Goal: Task Accomplishment & Management: Use online tool/utility

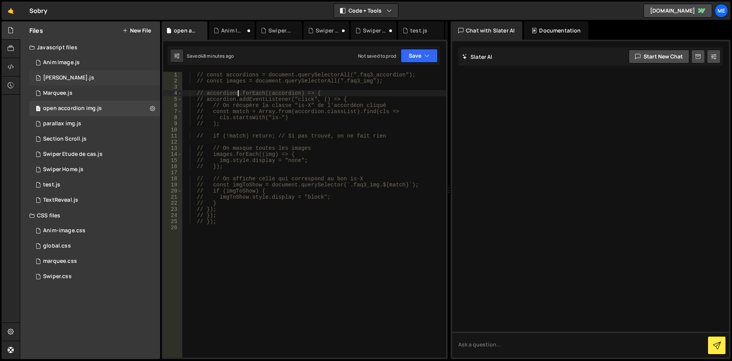
click at [98, 83] on div "1 [PERSON_NAME].js 0" at bounding box center [94, 77] width 131 height 15
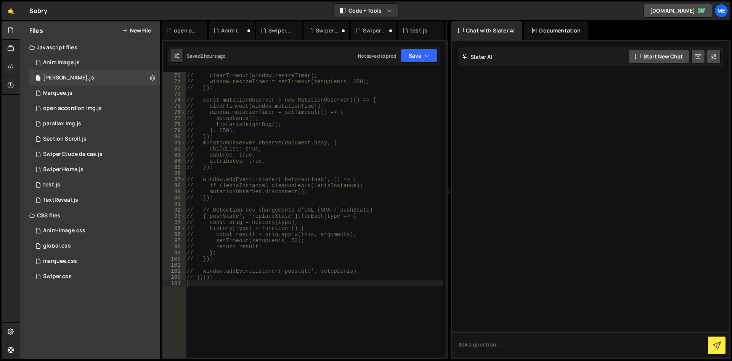
scroll to position [443, 0]
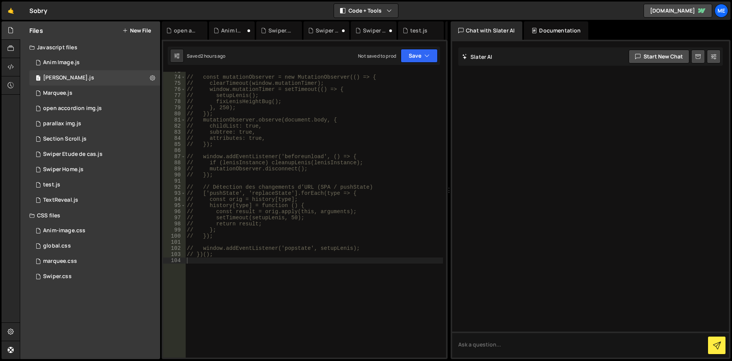
click at [295, 253] on div "// const mutationObserver = new MutationObserver(() => { // clearTimeout(window…" at bounding box center [314, 217] width 258 height 298
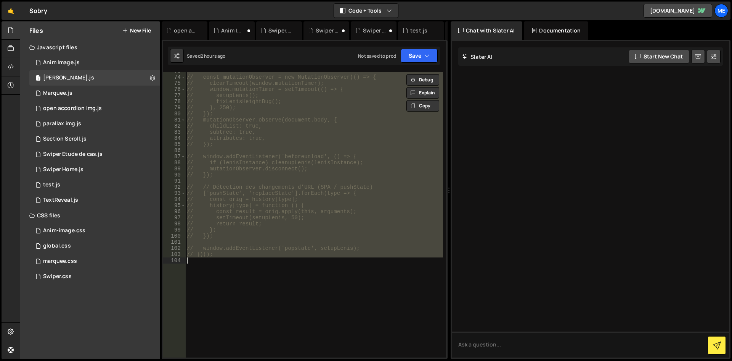
click at [337, 126] on div "// const mutationObserver = new MutationObserver(() => { // clearTimeout(window…" at bounding box center [314, 214] width 258 height 285
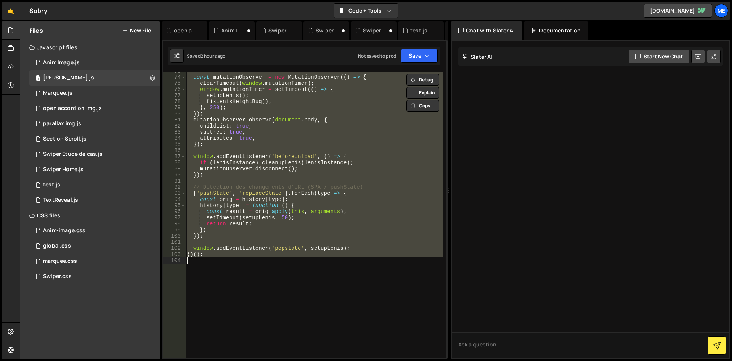
type textarea "// })();"
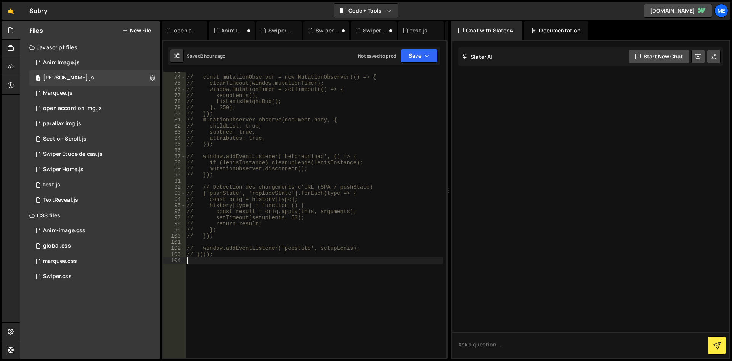
click at [274, 127] on div "// const mutationObserver = new MutationObserver(() => { // clearTimeout(window…" at bounding box center [314, 217] width 258 height 298
type textarea "// childList: true,"
click at [98, 169] on div "1 Swiper Home.js 0" at bounding box center [94, 169] width 131 height 15
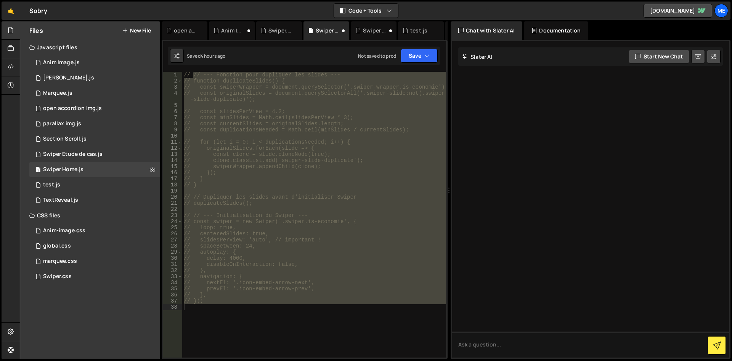
click at [320, 192] on div "// // --- Fonction pour dupliquer les slides --- // function duplicateSlides() …" at bounding box center [314, 214] width 264 height 285
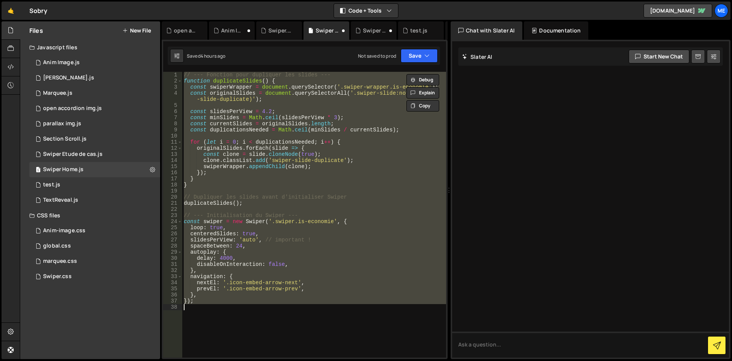
type textarea "// });"
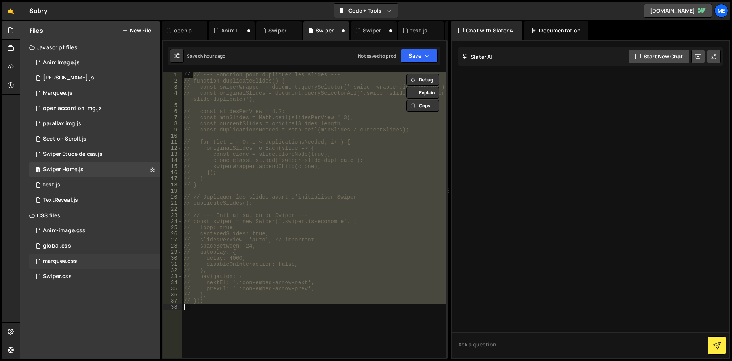
click at [79, 265] on div "marquee.css 0" at bounding box center [94, 260] width 131 height 15
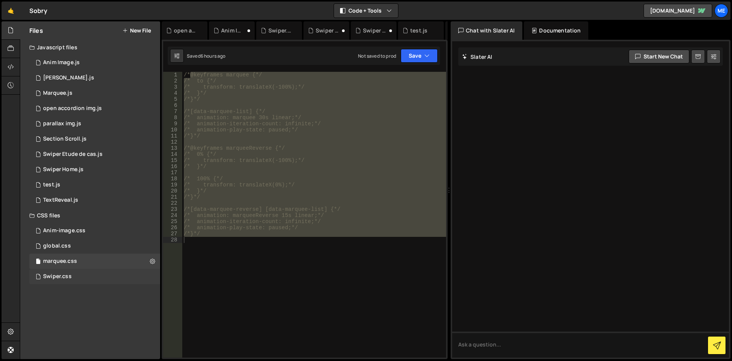
click at [77, 276] on div "Swiper.css 0" at bounding box center [94, 276] width 131 height 15
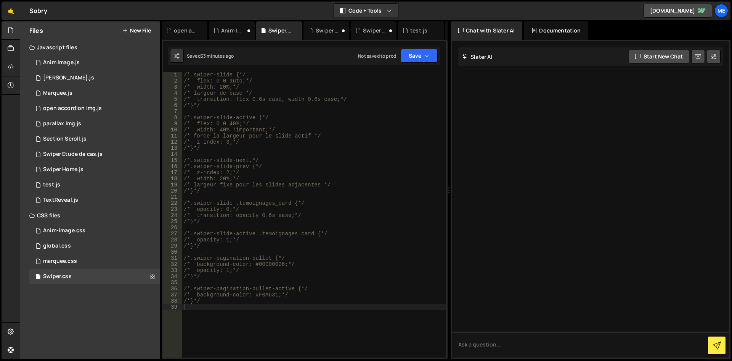
click at [483, 224] on div at bounding box center [590, 199] width 277 height 316
click at [399, 228] on div "/*.swiper-slide {*/ /* flex: 0 0 auto;*/ /* width: 20%;*/ /* largeur de base */…" at bounding box center [314, 221] width 264 height 298
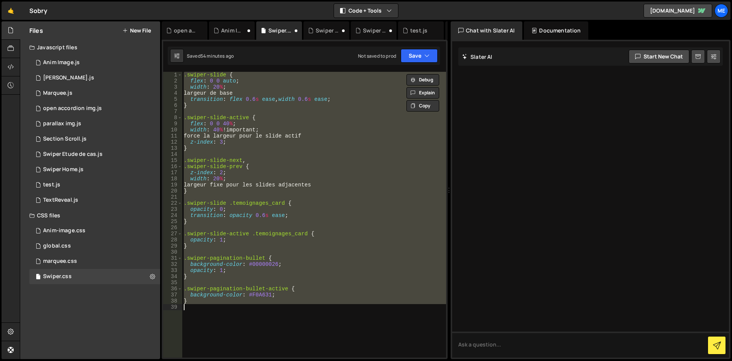
click at [223, 140] on div ".swiper-slide { flex : 0 0 auto ; width : 20 % ; largeur de base transition : f…" at bounding box center [314, 214] width 264 height 285
type textarea "z-index: 3;"
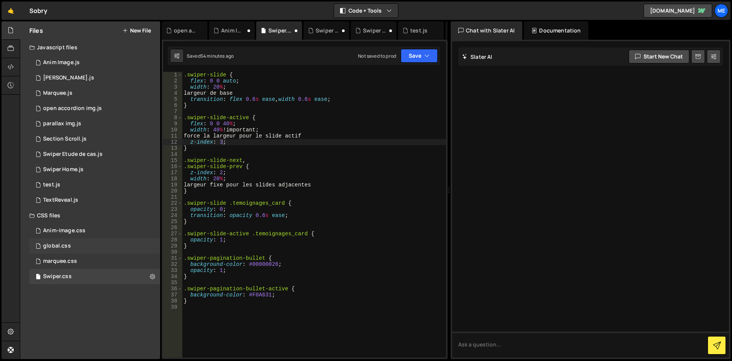
click at [84, 242] on div "global.css 0" at bounding box center [94, 245] width 131 height 15
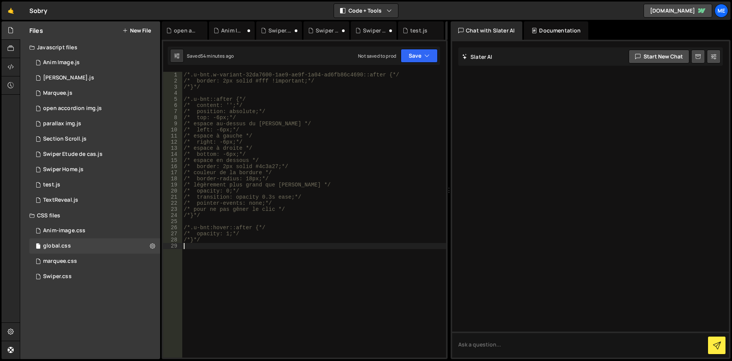
click at [258, 247] on div "/*.u-bnt.w-variant-32da7600-1ae9-ae9f-1a04-ad6fb86c4690::after {*/ /* border: 2…" at bounding box center [314, 221] width 264 height 298
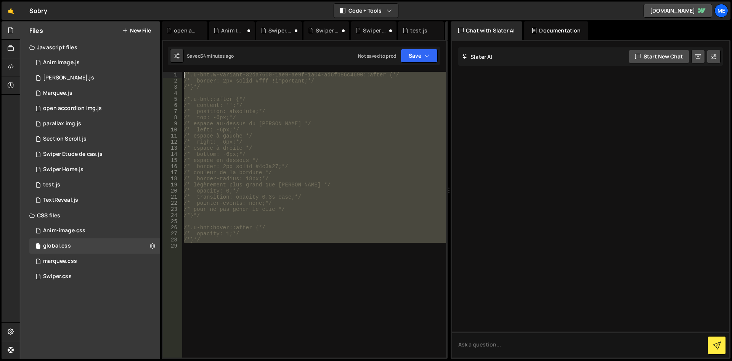
drag, startPoint x: 246, startPoint y: 250, endPoint x: 169, endPoint y: 67, distance: 198.2
click at [169, 67] on div "// handleScroll(); // vérifier au chargement 1 2 3 4 5 6 7 8 9 10 11 12 13 14 1…" at bounding box center [305, 199] width 286 height 319
type textarea "/*.u-bnt.w-variant-32da7600-1ae9-ae9f-1a04-ad6fb86c4690::after {*/ /* border: 2…"
click at [232, 289] on div "/*.u-bnt.w-variant-32da7600-1ae9-ae9f-1a04-ad6fb86c4690::after {*/ /* border: 2…" at bounding box center [314, 214] width 264 height 285
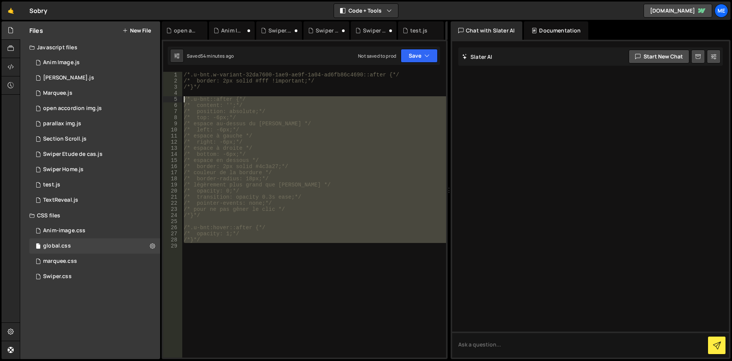
drag, startPoint x: 230, startPoint y: 250, endPoint x: 130, endPoint y: 36, distance: 235.5
click at [130, 36] on div "Files New File Javascript files 1 Anim Image.js 0 1 [PERSON_NAME].js 0 1 Marque…" at bounding box center [376, 190] width 713 height 338
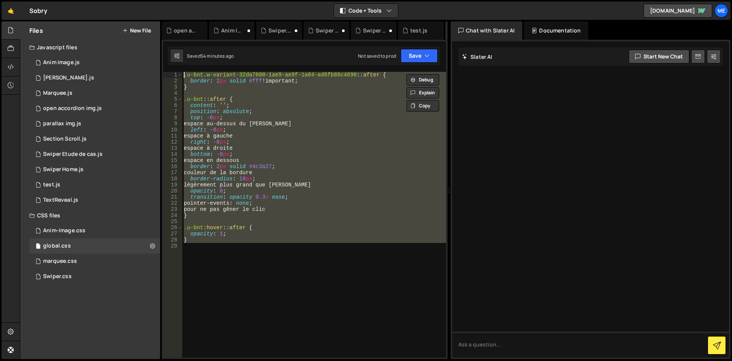
type textarea "/*.u-bnt.w-variant-32da7600-1ae9-ae9f-1a04-ad6fb86c4690::after {*/ /* border: 2…"
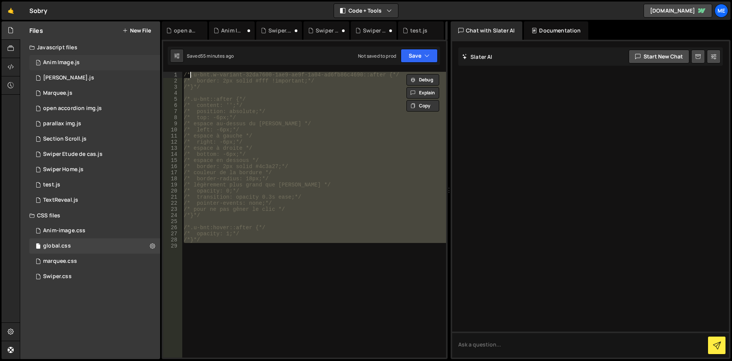
click at [116, 66] on div "1 Anim Image.js 0" at bounding box center [94, 62] width 131 height 15
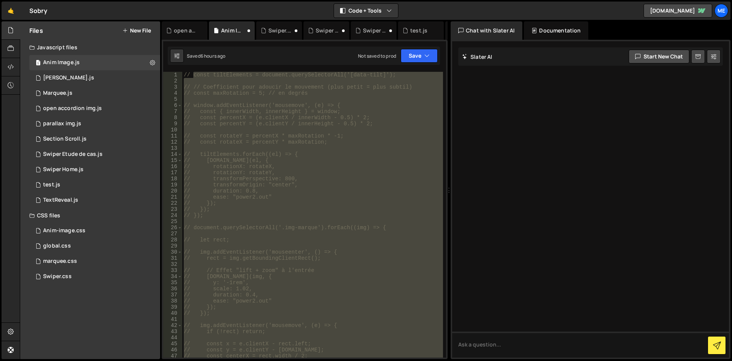
click at [248, 148] on div "// const tiltElements = document.querySelectorAll('[data-tilt]'); // // Coeffic…" at bounding box center [312, 214] width 261 height 285
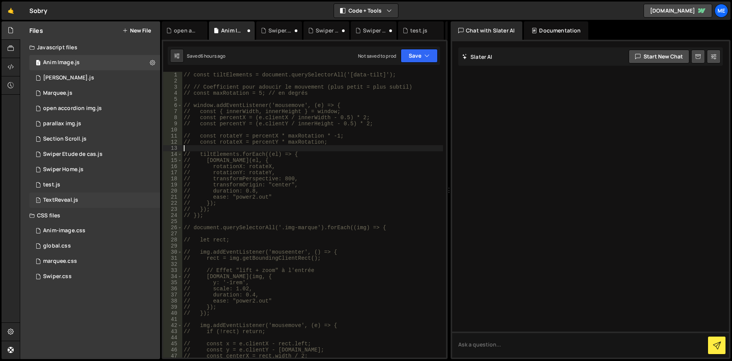
click at [95, 201] on div "1 TextReveal.js 0" at bounding box center [94, 199] width 131 height 15
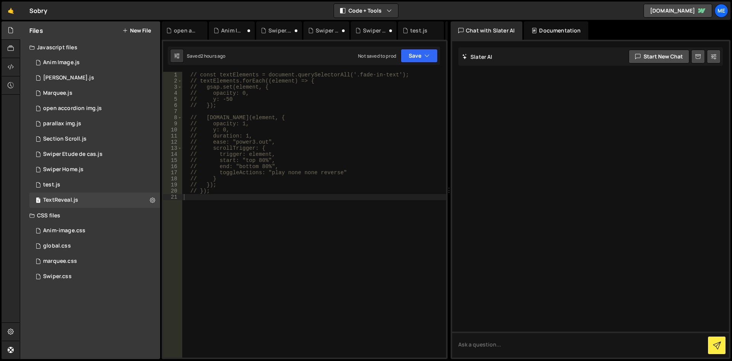
click at [277, 169] on div "// const textElements = document.querySelectorAll('.fade-in-text'); // textElem…" at bounding box center [314, 221] width 264 height 298
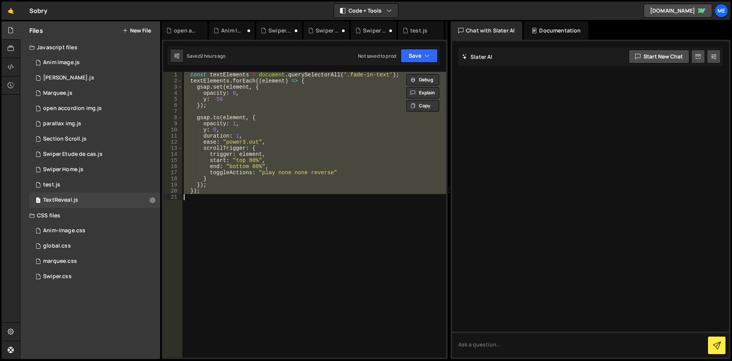
type textarea "// });"
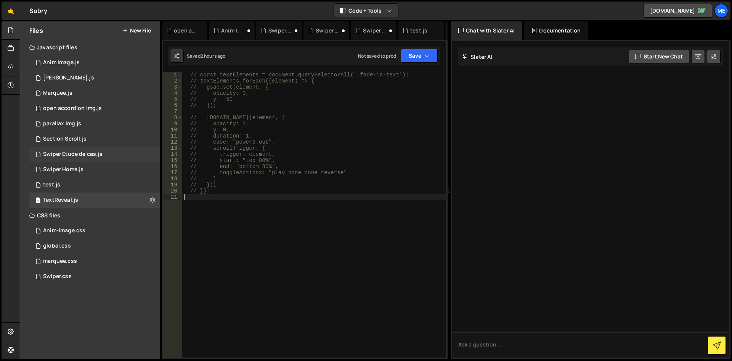
click at [99, 161] on div "1 Swiper Etude de cas.js 0" at bounding box center [94, 153] width 131 height 15
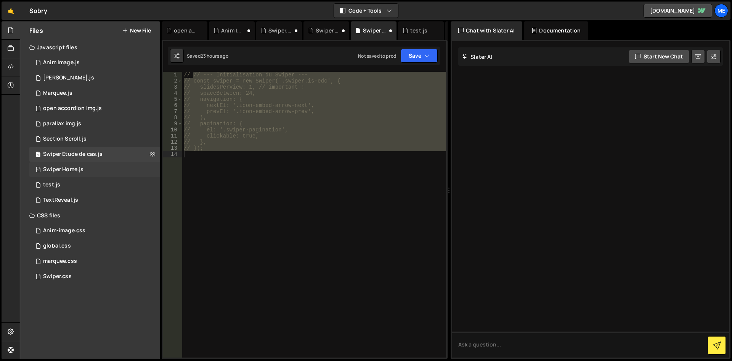
click at [93, 171] on div "1 Swiper Home.js 0" at bounding box center [94, 169] width 131 height 15
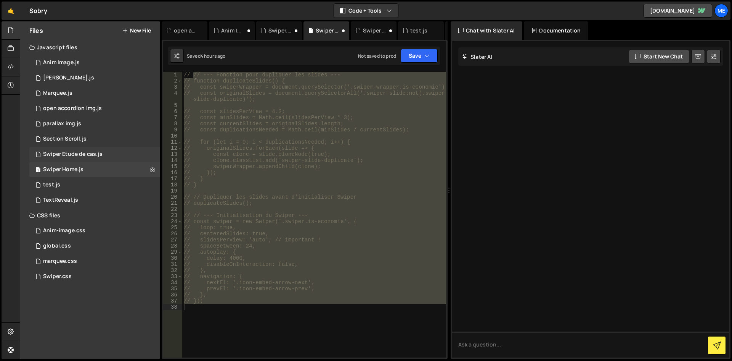
click at [91, 158] on div "1 Swiper Etude de cas.js 0" at bounding box center [94, 153] width 131 height 15
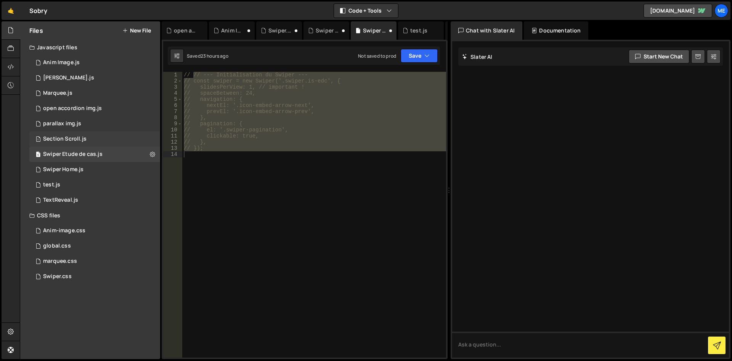
click at [88, 144] on div "1 Section Scroll.js 0" at bounding box center [94, 138] width 131 height 15
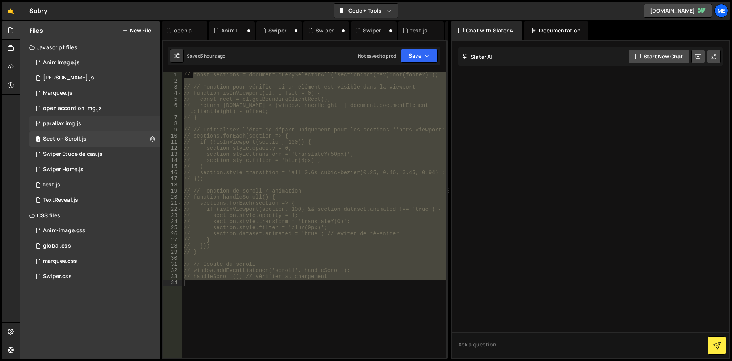
click at [87, 119] on div "1 parallax img.js 0" at bounding box center [94, 123] width 131 height 15
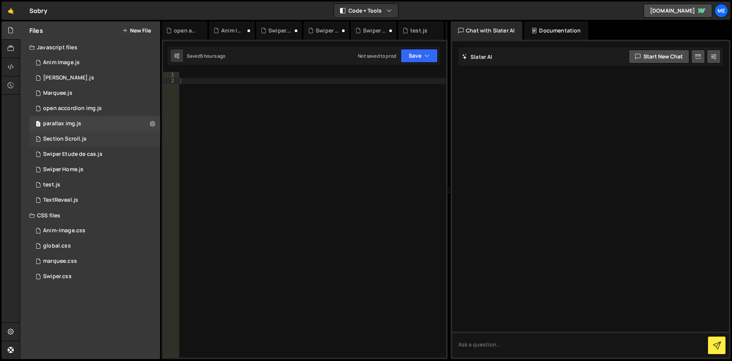
click at [91, 134] on div "1 Section Scroll.js 0" at bounding box center [94, 138] width 131 height 15
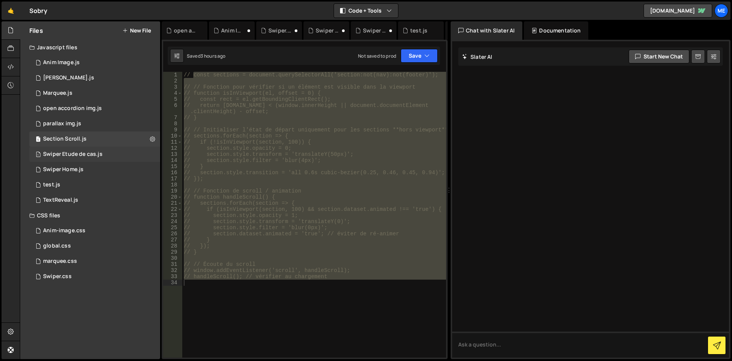
click at [93, 150] on div "1 Swiper Etude de cas.js 0" at bounding box center [94, 153] width 131 height 15
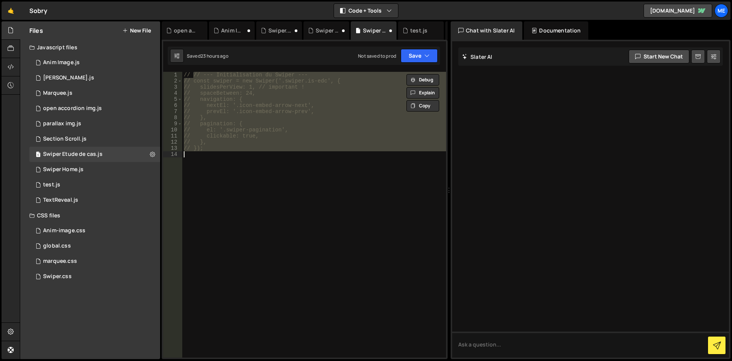
click at [321, 175] on div "// // --- Initialisation du Swiper --- // const swiper = new Swiper('.swiper.is…" at bounding box center [314, 214] width 264 height 285
type textarea "});"
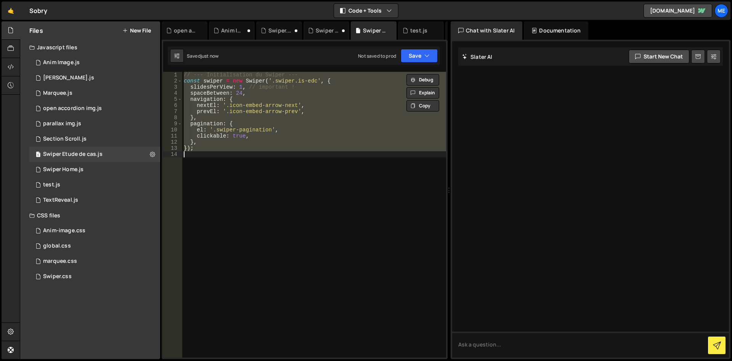
type textarea "// });"
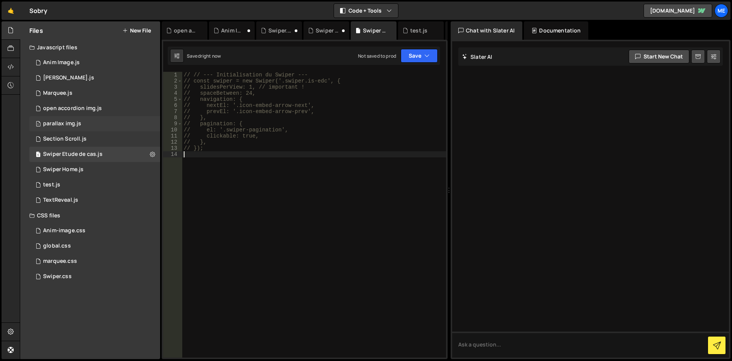
click at [62, 119] on div "1 parallax img.js 0" at bounding box center [94, 123] width 131 height 15
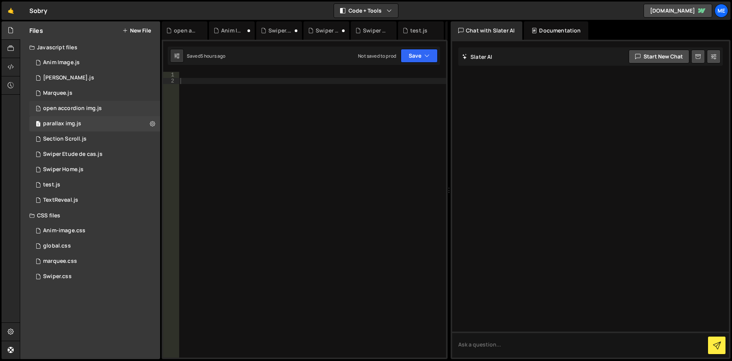
click at [64, 109] on div "open accordion img.js" at bounding box center [72, 108] width 59 height 7
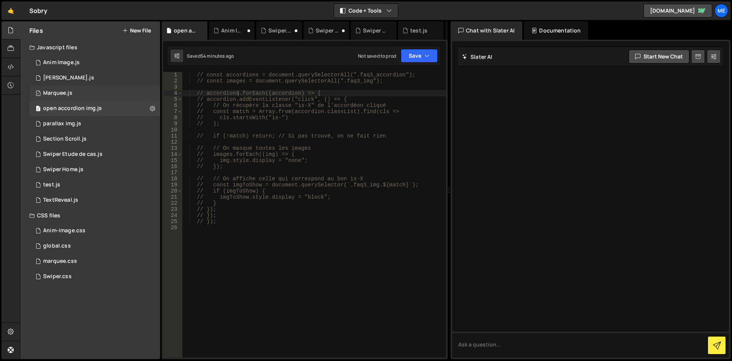
click at [105, 96] on div "1 Marquee.js 0" at bounding box center [94, 92] width 131 height 15
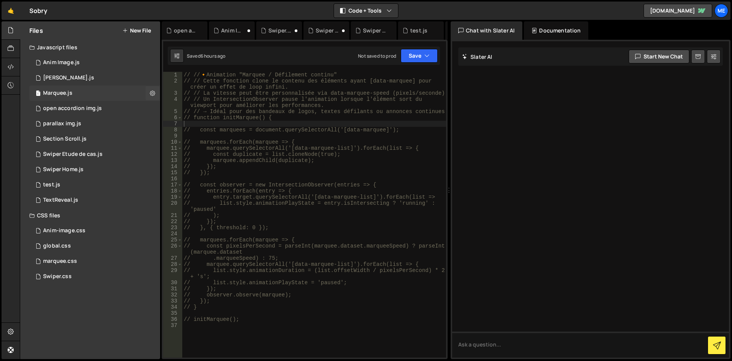
click at [87, 87] on div "1 Marquee.js 0" at bounding box center [94, 92] width 131 height 15
click at [87, 77] on div "1 [PERSON_NAME].js 0" at bounding box center [94, 77] width 131 height 15
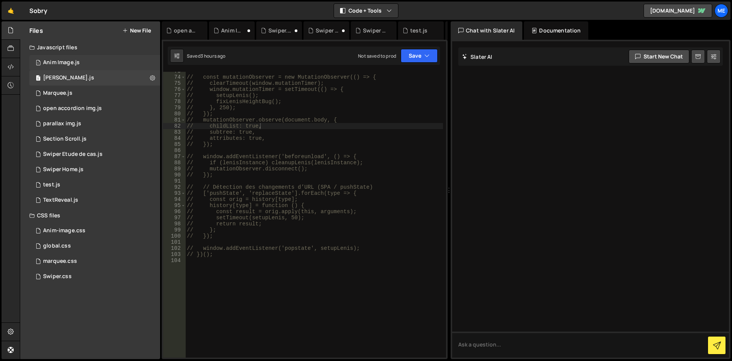
click at [107, 58] on div "1 Anim Image.js 0" at bounding box center [94, 62] width 131 height 15
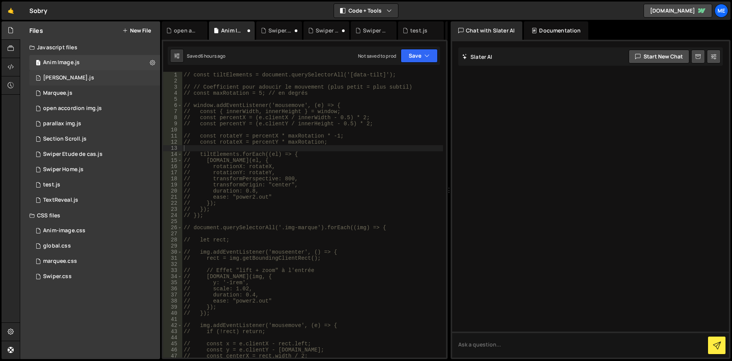
click at [90, 73] on div "1 [PERSON_NAME].js 0" at bounding box center [94, 77] width 131 height 15
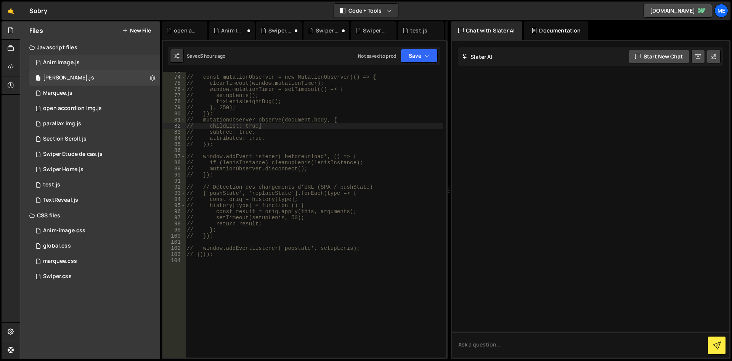
click at [86, 61] on div "1 Anim Image.js 0" at bounding box center [94, 62] width 131 height 15
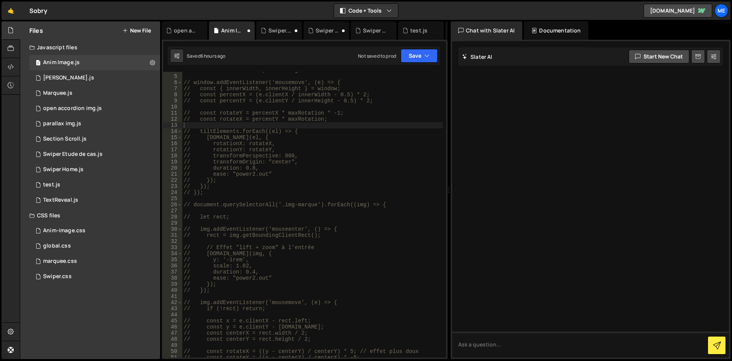
scroll to position [0, 0]
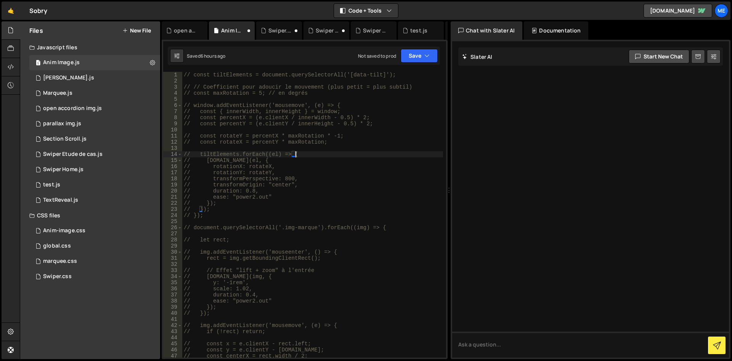
click at [365, 152] on div "// const tiltElements = document.querySelectorAll('[data-tilt]'); // // Coeffic…" at bounding box center [312, 221] width 261 height 298
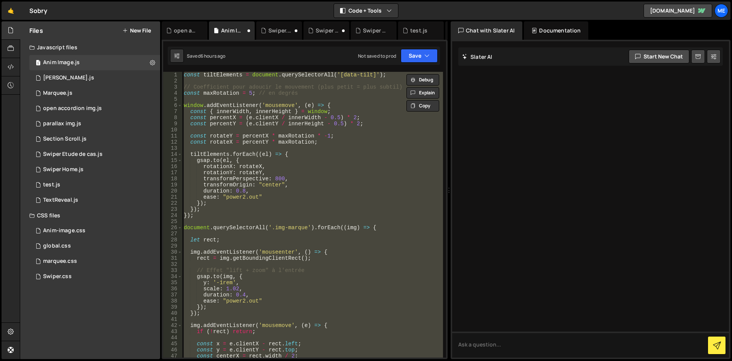
click at [367, 154] on div "const tiltElements = document . querySelectorAll ( '[data-tilt]' ) ; // Coeffic…" at bounding box center [312, 214] width 261 height 285
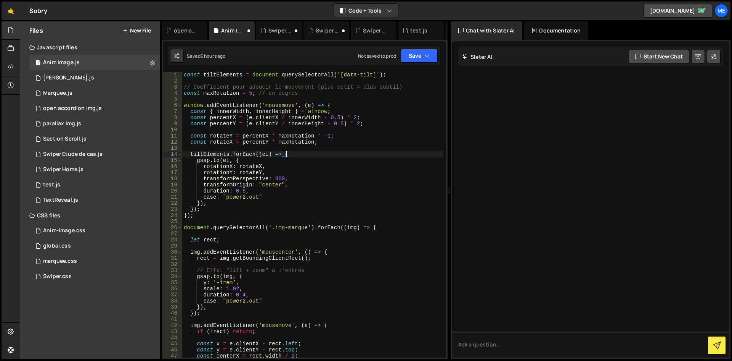
type textarea "});"
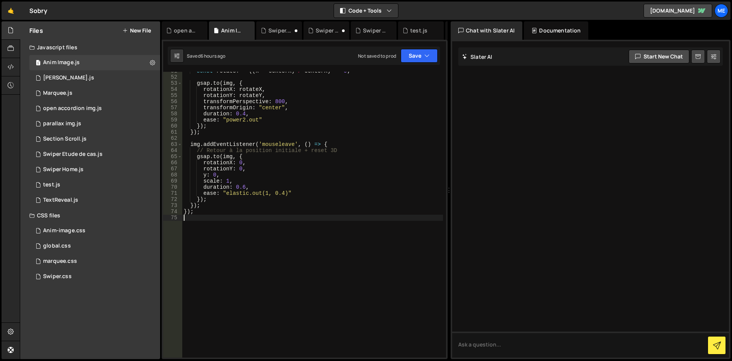
scroll to position [240, 0]
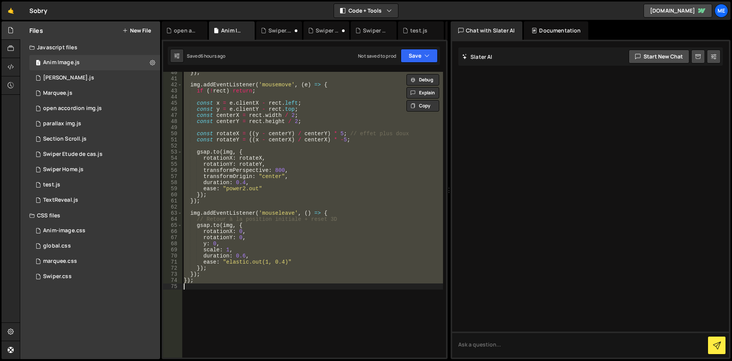
type textarea "// });"
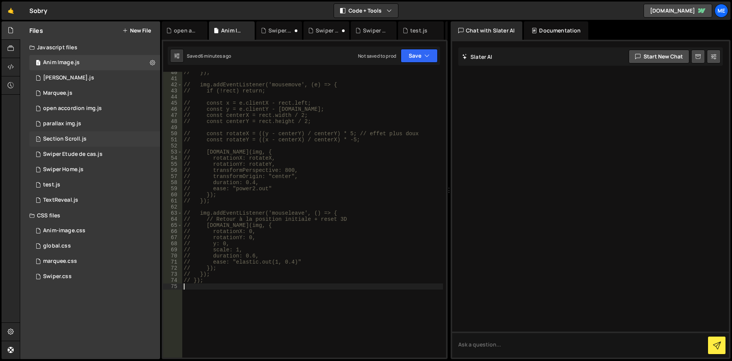
click at [87, 138] on div "1 Section Scroll.js 0" at bounding box center [94, 138] width 131 height 15
click at [288, 41] on div "// handleScroll(); // vérifier au chargement 1 2 3 4 5 6 7 8 9 10 11 12 13 14 1…" at bounding box center [304, 41] width 283 height 0
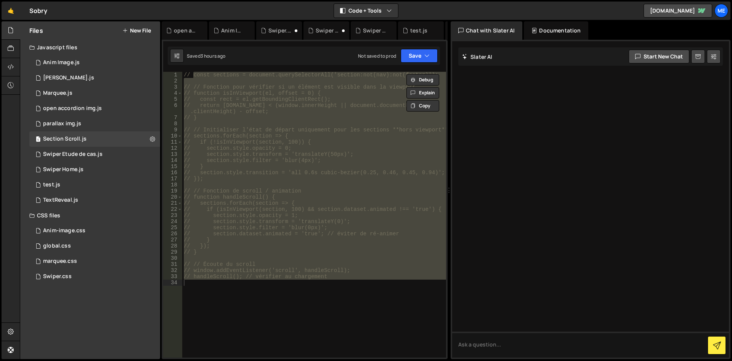
click at [305, 135] on div "// const sections = document.querySelectorAll('section:not(nav):not(footer)'); …" at bounding box center [314, 214] width 264 height 285
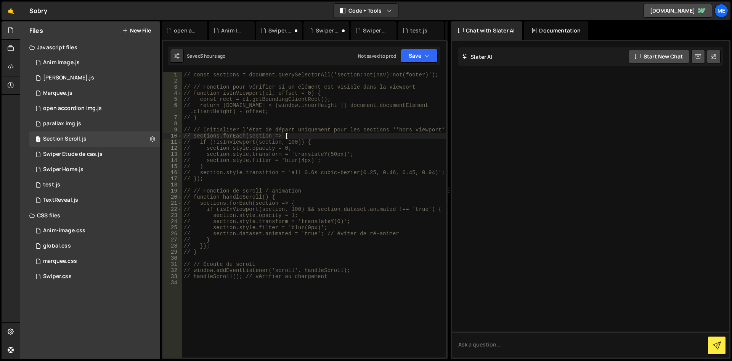
click at [305, 135] on div "// const sections = document.querySelectorAll('section:not(nav):not(footer)'); …" at bounding box center [314, 221] width 264 height 298
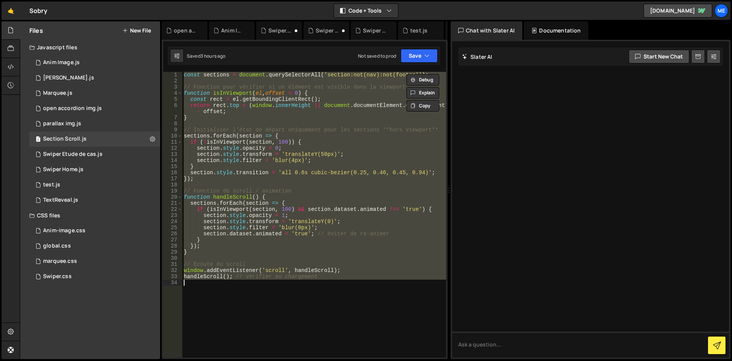
type textarea "// handleScroll(); // vérifier au chargement"
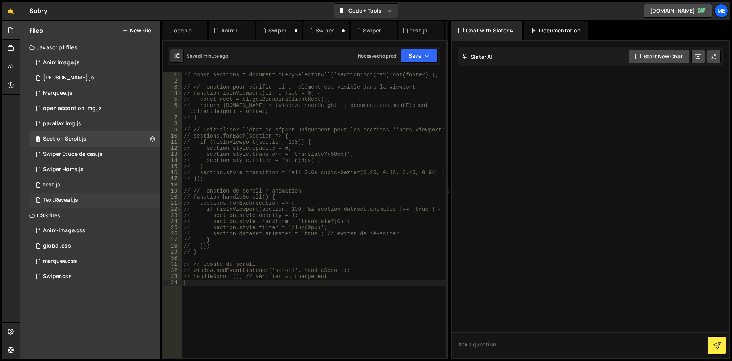
click at [87, 203] on div "1 TextReveal.js 0" at bounding box center [94, 199] width 131 height 15
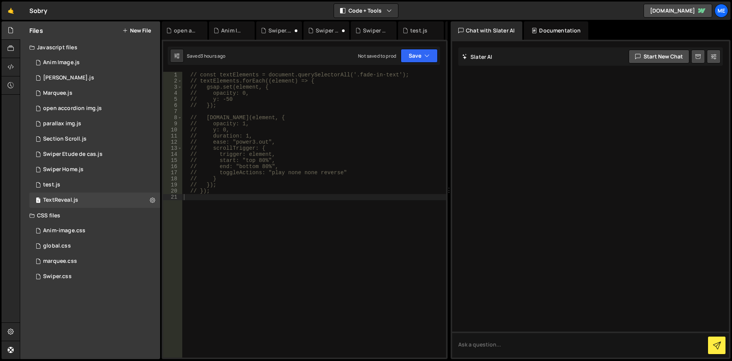
click at [232, 223] on div "// const textElements = document.querySelectorAll('.fade-in-text'); // textElem…" at bounding box center [314, 221] width 264 height 298
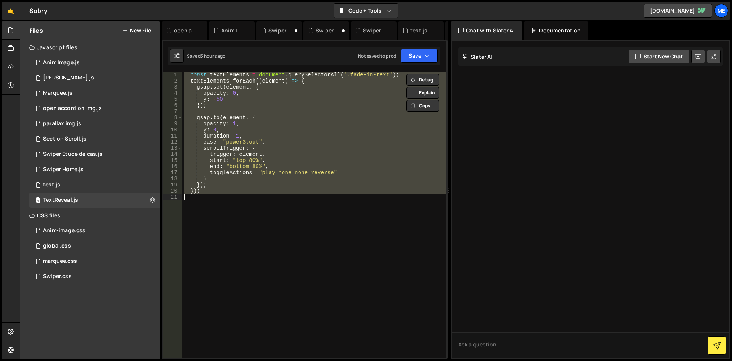
type textarea "// });"
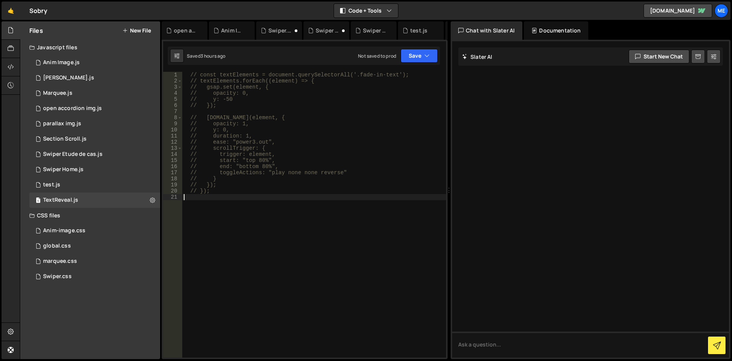
click at [306, 83] on div "// const textElements = document.querySelectorAll('.fade-in-text'); // textElem…" at bounding box center [314, 221] width 264 height 298
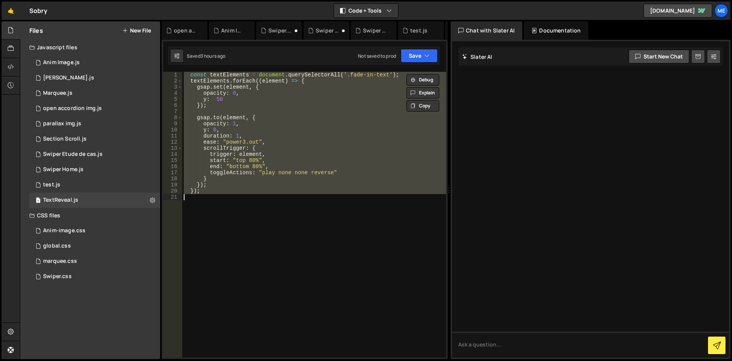
type textarea "// });"
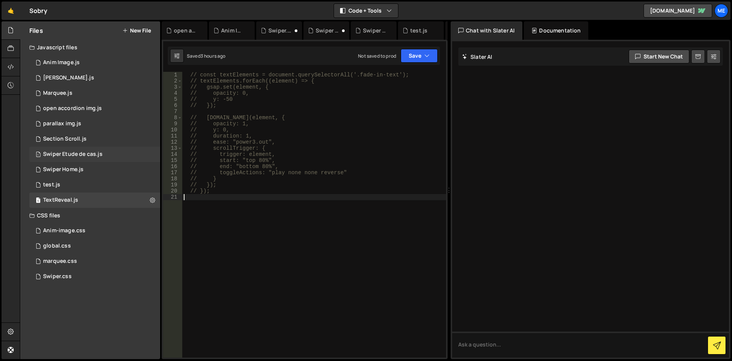
click at [74, 152] on div "Swiper Etude de cas.js" at bounding box center [73, 154] width 60 height 7
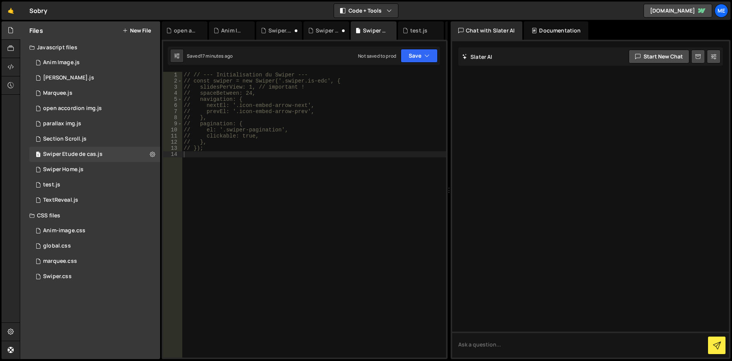
click at [275, 140] on div "// // --- Initialisation du Swiper --- // const swiper = new Swiper('.swiper.is…" at bounding box center [314, 221] width 264 height 298
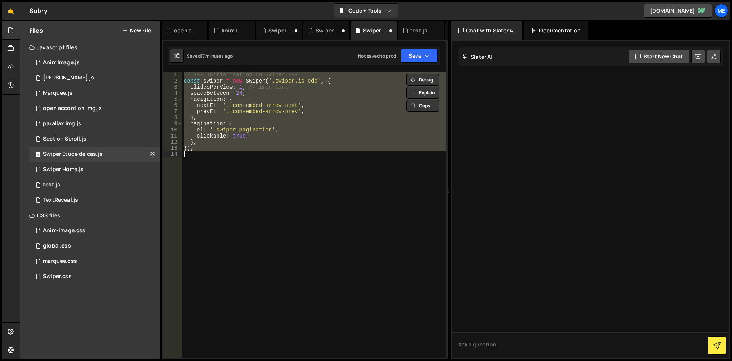
type textarea "// });"
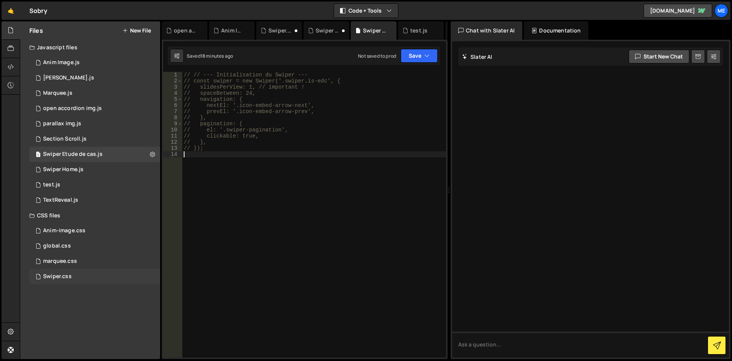
click at [71, 273] on div "Swiper.css" at bounding box center [57, 276] width 29 height 7
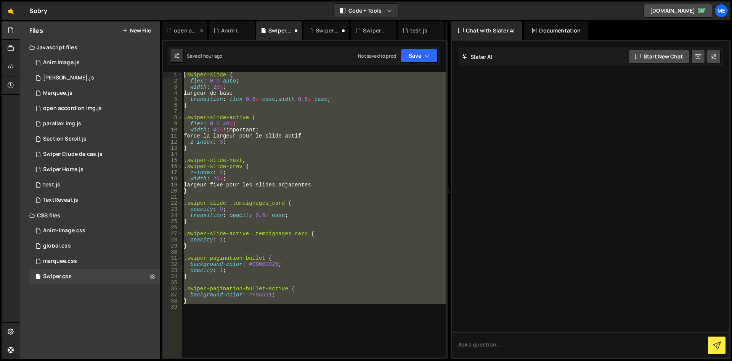
drag, startPoint x: 296, startPoint y: 309, endPoint x: 182, endPoint y: 38, distance: 294.4
click at [182, 38] on div "Debug Explain Copy open accordion img.js Anim Image.js Swiper.css Swiper Home.j…" at bounding box center [305, 190] width 286 height 338
click at [280, 300] on div ".swiper-slide { flex : 0 0 auto ; width : 20 % ; largeur de base transition : f…" at bounding box center [314, 214] width 264 height 285
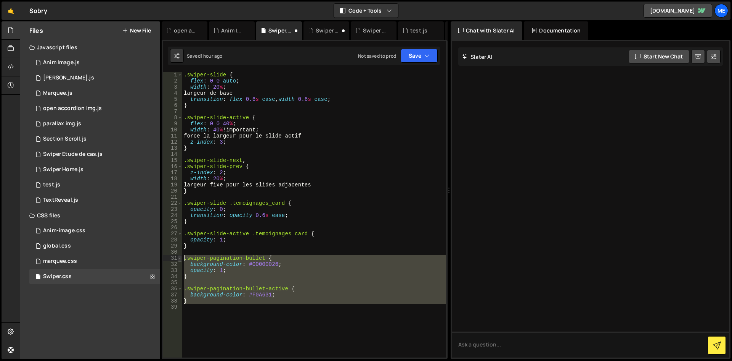
drag, startPoint x: 205, startPoint y: 295, endPoint x: 182, endPoint y: 258, distance: 43.6
click at [182, 258] on div "} 1 2 3 4 5 6 7 8 9 10 11 12 13 14 15 16 17 18 19 20 21 22 23 24 25 26 27 28 29…" at bounding box center [304, 214] width 283 height 285
click at [363, 215] on div ".swiper-slide { flex : 0 0 auto ; width : 20 % ; largeur de base transition : f…" at bounding box center [314, 221] width 264 height 298
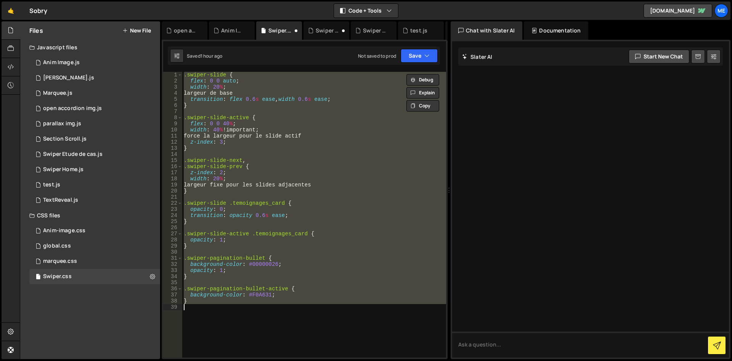
type textarea "/*}*/"
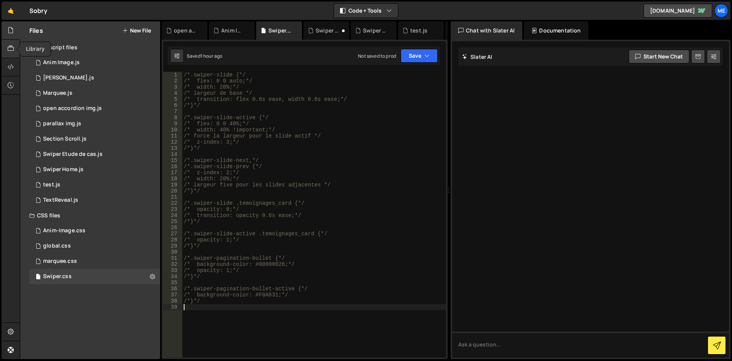
click at [5, 49] on div at bounding box center [11, 49] width 19 height 18
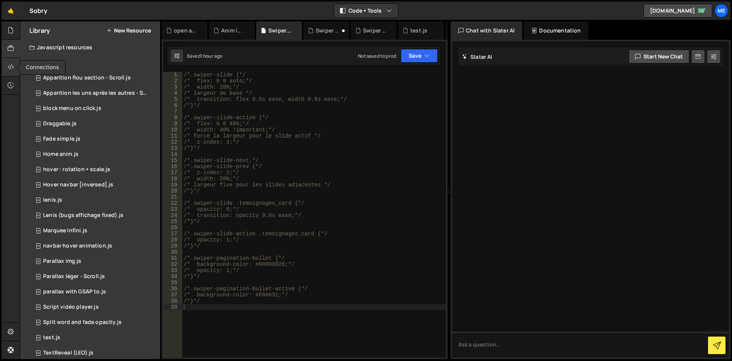
click at [9, 65] on icon at bounding box center [11, 67] width 6 height 8
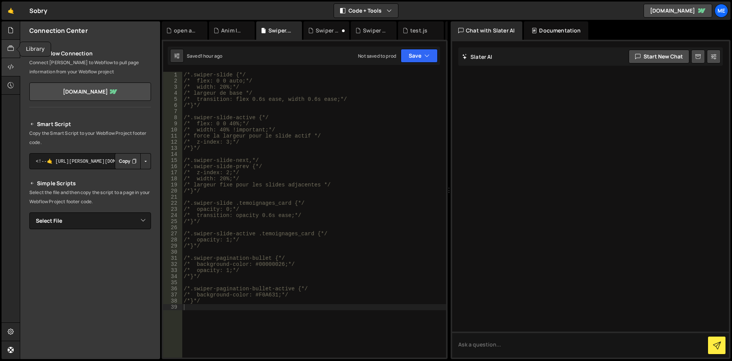
click at [17, 55] on div at bounding box center [11, 49] width 19 height 18
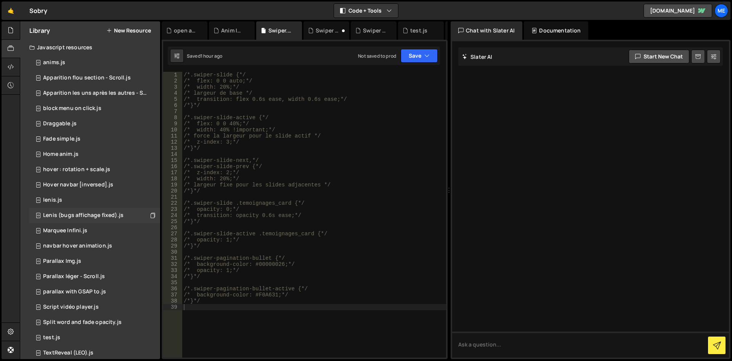
click at [88, 215] on div "Lenis (bugs affichage fixed).js" at bounding box center [83, 215] width 80 height 7
type textarea "/* opacity: 0;*/"
click at [221, 210] on div "/*.swiper-slide {*/ /* flex: 0 0 auto;*/ /* width: 20%;*/ /* largeur de base */…" at bounding box center [314, 221] width 264 height 298
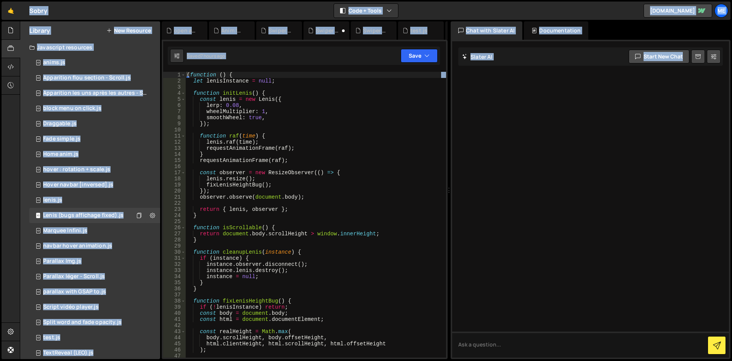
click at [253, 181] on div "( function ( ) { let lenisInstance = null ; function initLenis ( ) { const [PER…" at bounding box center [314, 221] width 258 height 298
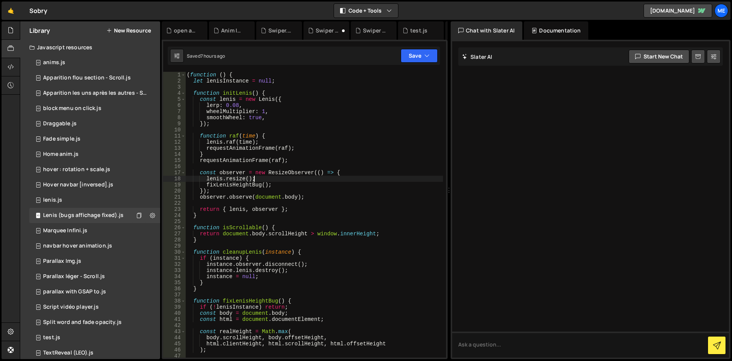
type textarea "})();"
